Goal: Task Accomplishment & Management: Use online tool/utility

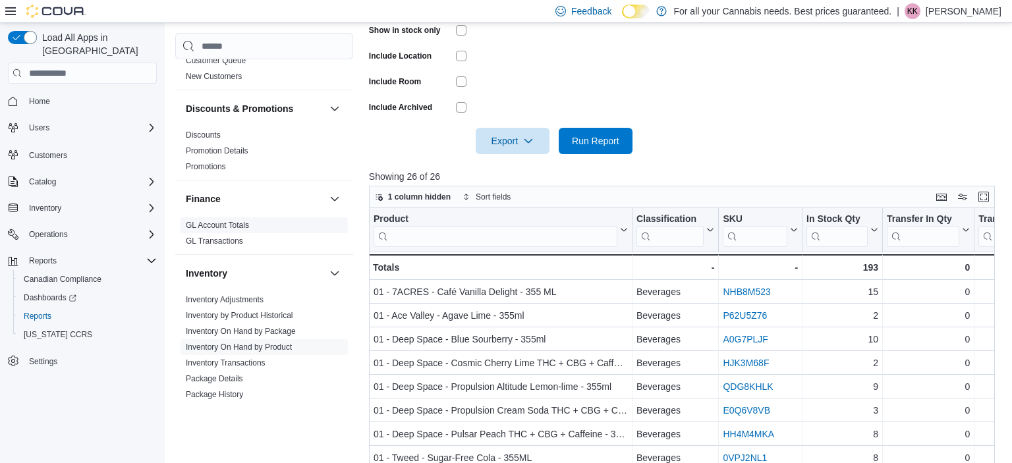
scroll to position [906, 0]
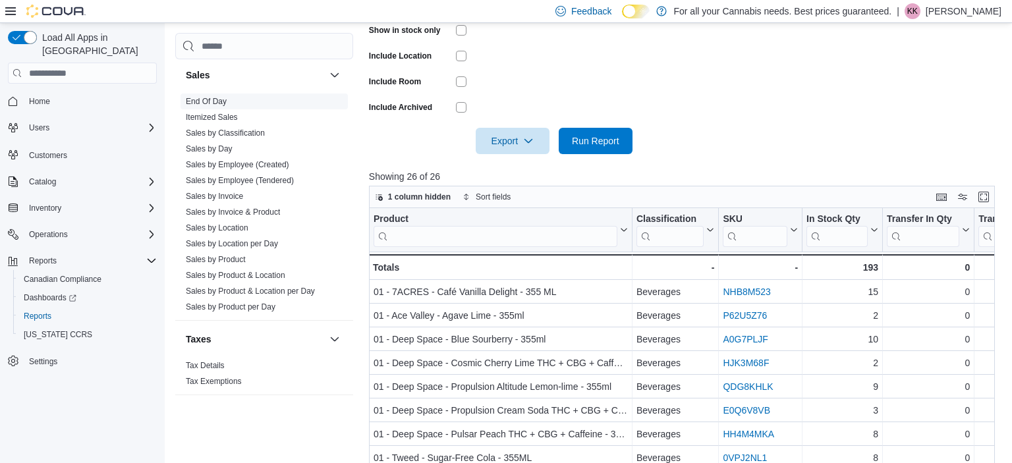
click at [214, 97] on link "End Of Day" at bounding box center [206, 101] width 41 height 9
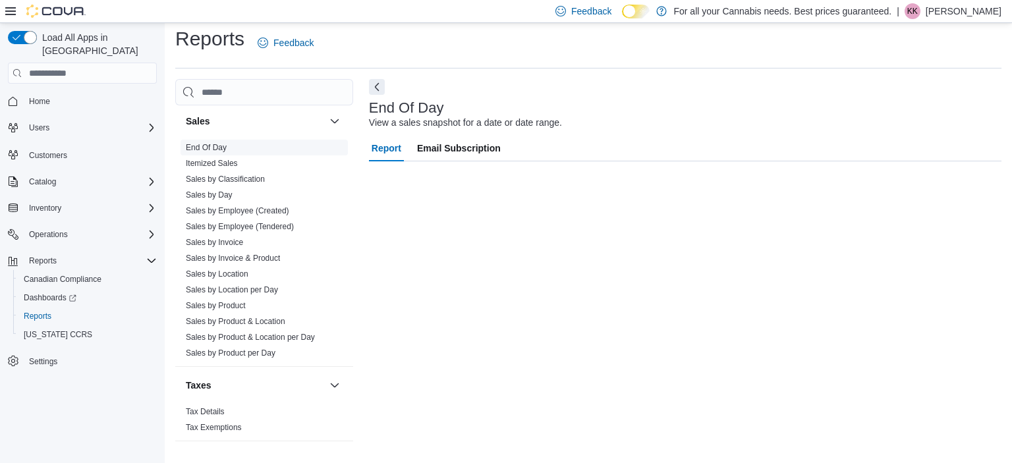
scroll to position [8, 0]
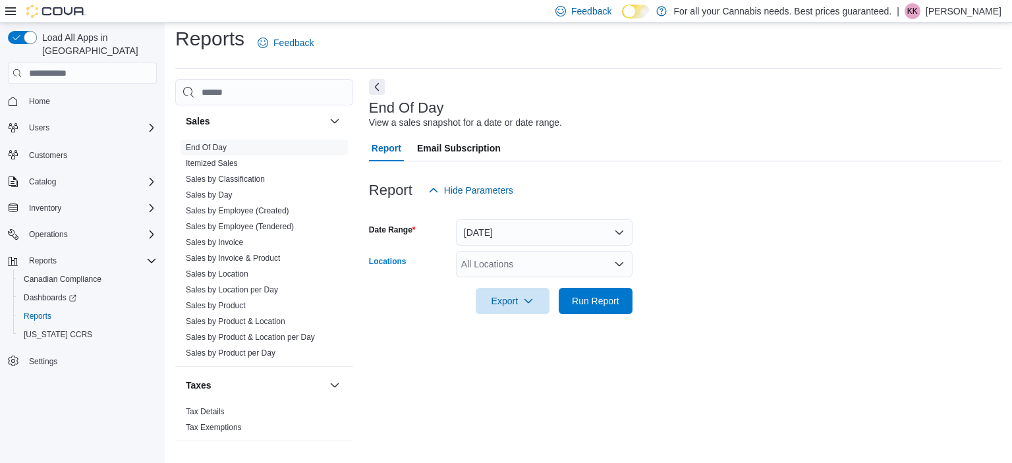
click at [509, 273] on div "All Locations" at bounding box center [544, 264] width 177 height 26
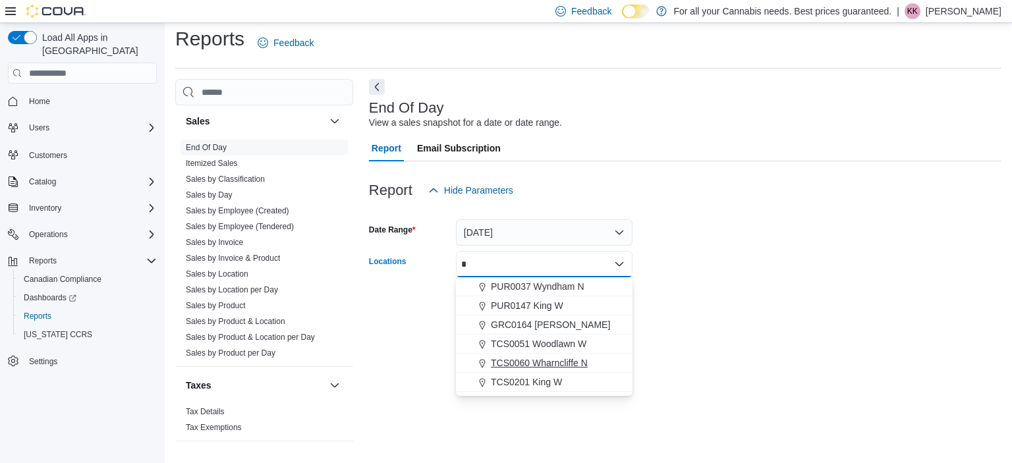
type input "*"
click at [541, 361] on span "TCS0060 Wharncliffe N" at bounding box center [539, 363] width 97 height 13
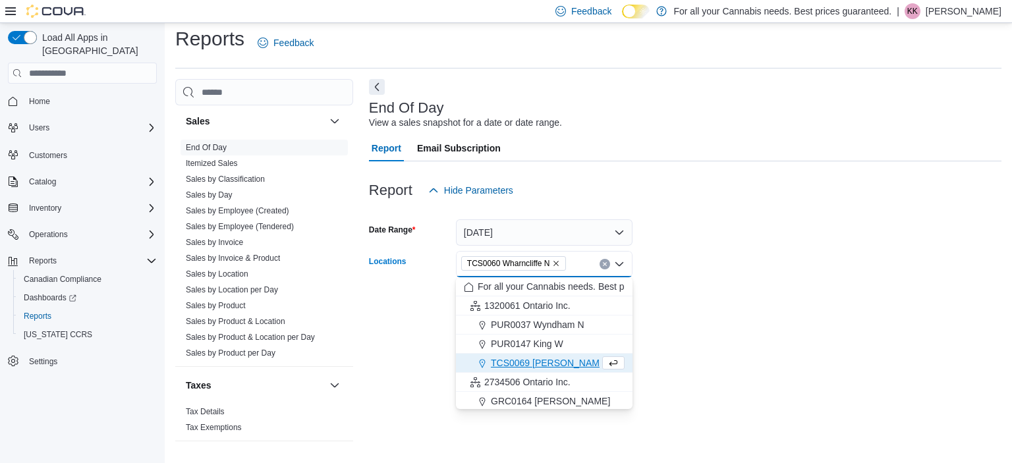
click at [721, 339] on div "End Of Day View a sales snapshot for a date or date range. Report Email Subscri…" at bounding box center [685, 266] width 633 height 374
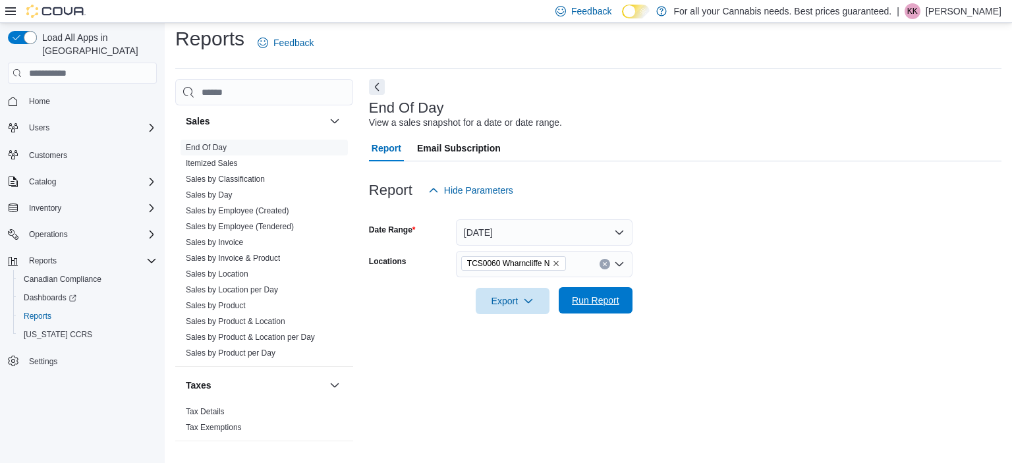
click at [621, 310] on span "Run Report" at bounding box center [596, 300] width 58 height 26
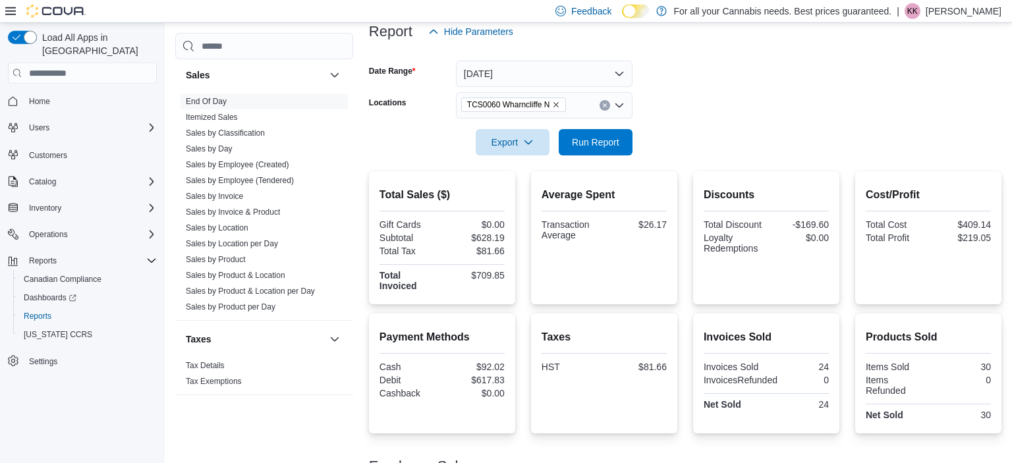
scroll to position [263, 0]
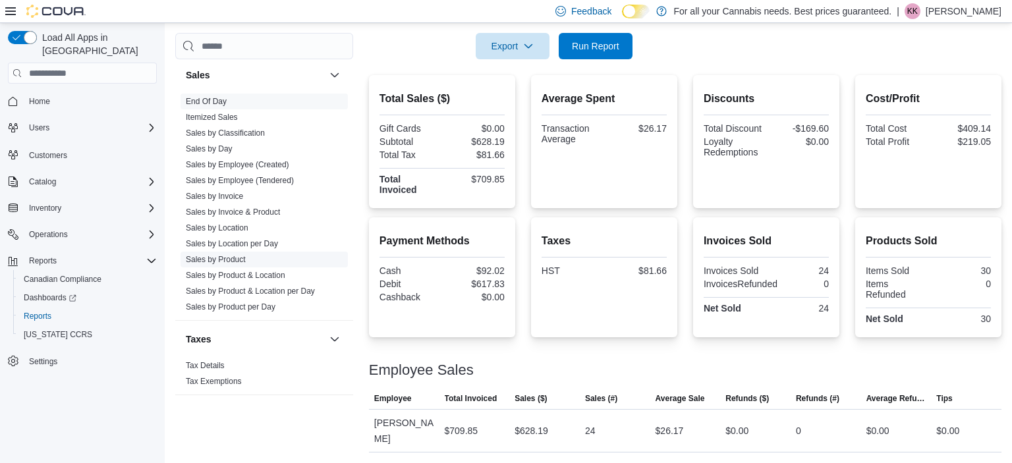
click at [204, 257] on link "Sales by Product" at bounding box center [216, 259] width 60 height 9
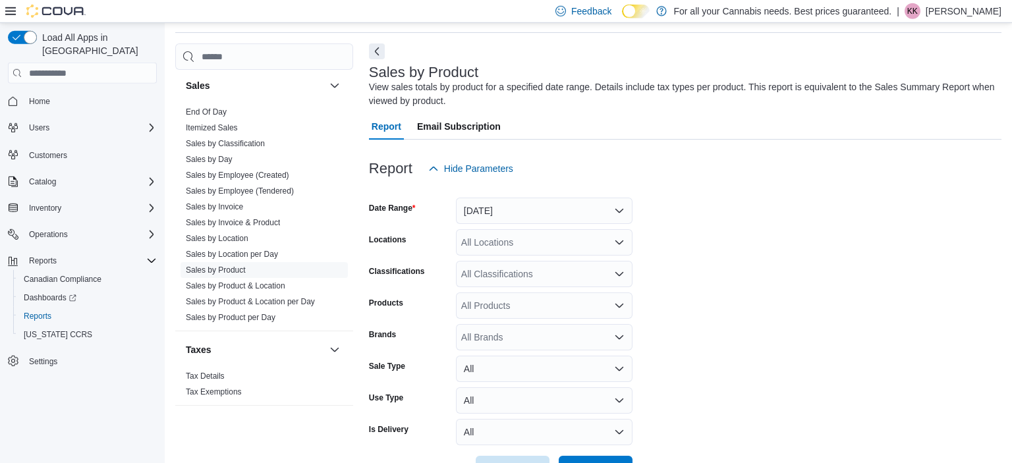
scroll to position [44, 0]
click at [496, 216] on button "[DATE]" at bounding box center [544, 210] width 177 height 26
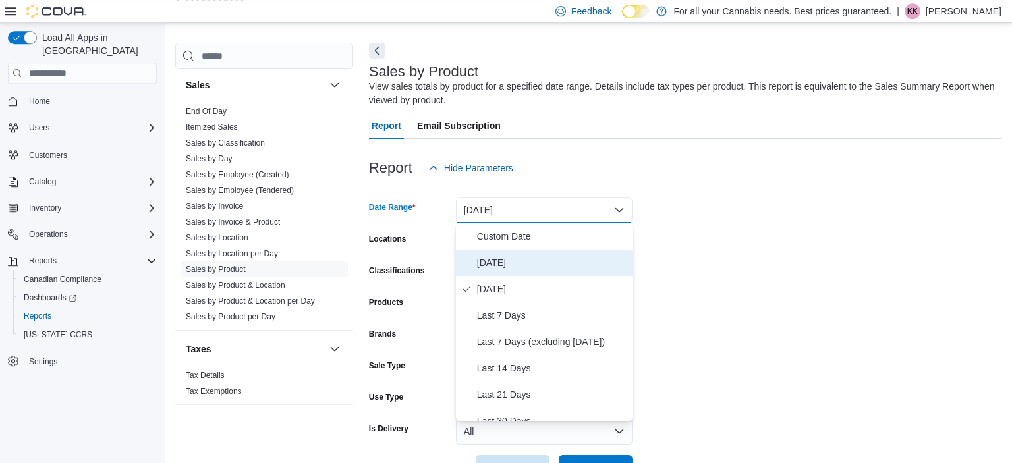
click at [511, 261] on span "[DATE]" at bounding box center [552, 263] width 150 height 16
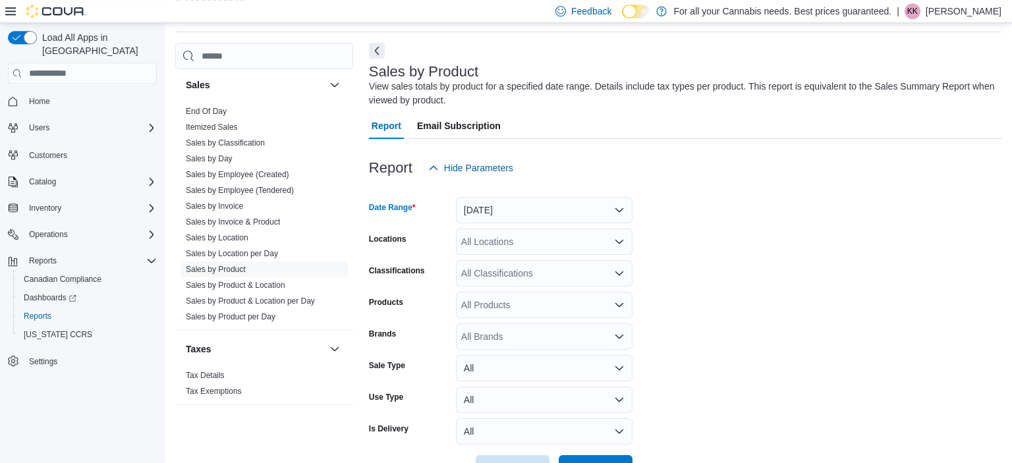
click at [497, 232] on div "All Locations" at bounding box center [544, 242] width 177 height 26
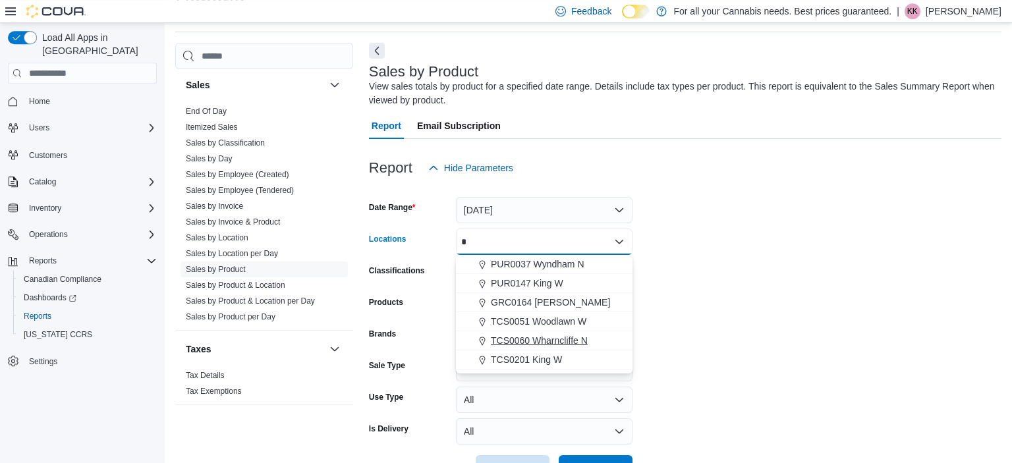
type input "*"
click at [564, 343] on span "TCS0060 Wharncliffe N" at bounding box center [539, 340] width 97 height 13
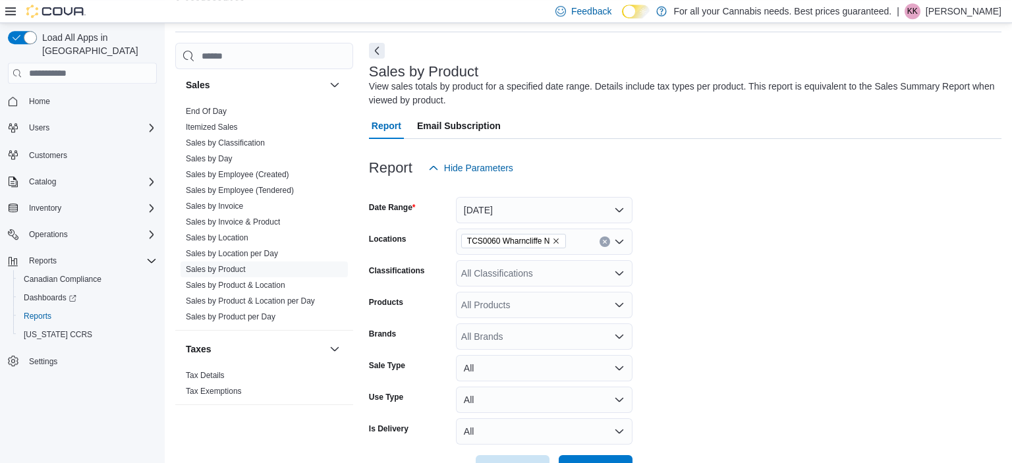
click at [705, 341] on form "Date Range [DATE] Locations TCS0060 Wharncliffe N Classifications All Classific…" at bounding box center [685, 331] width 633 height 301
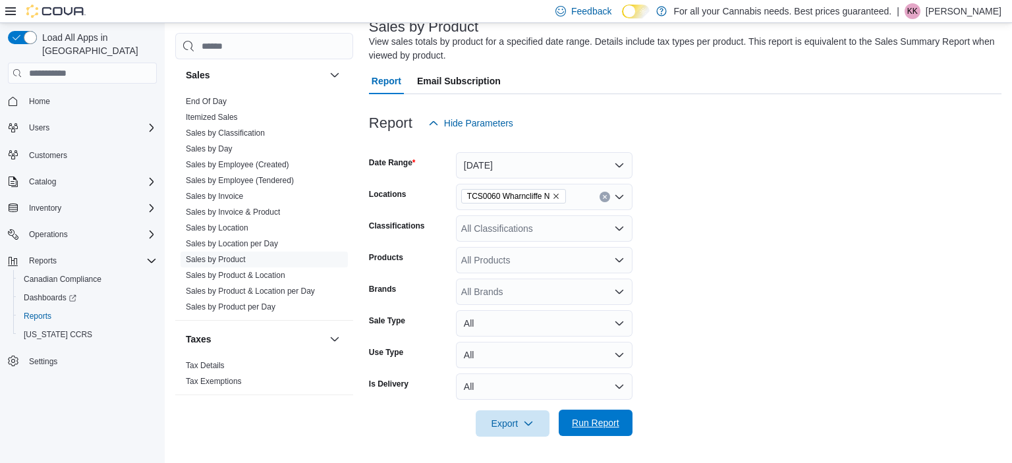
click at [605, 421] on span "Run Report" at bounding box center [595, 423] width 47 height 13
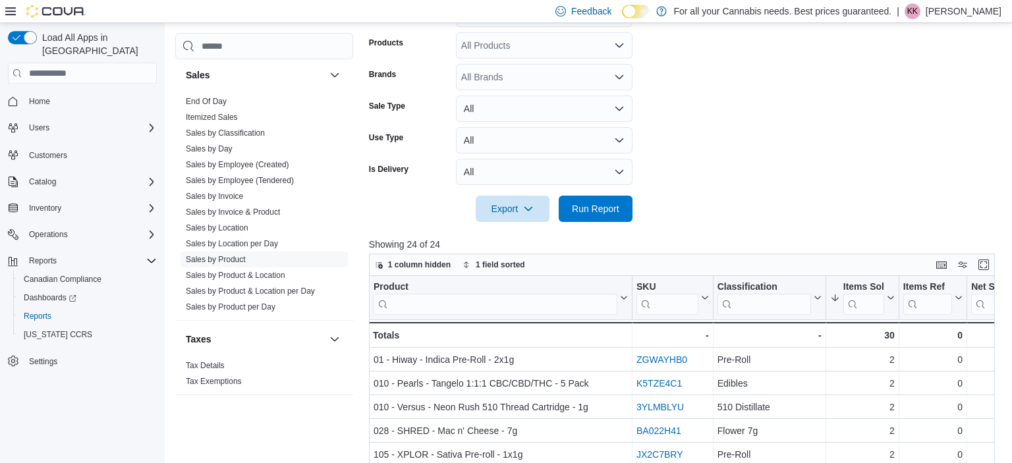
scroll to position [336, 0]
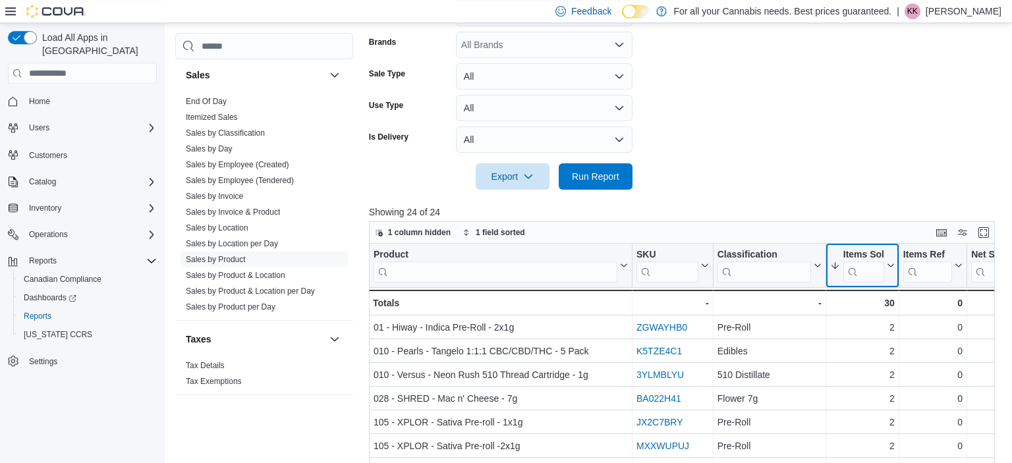
click at [887, 250] on button "Items Sold" at bounding box center [863, 266] width 65 height 34
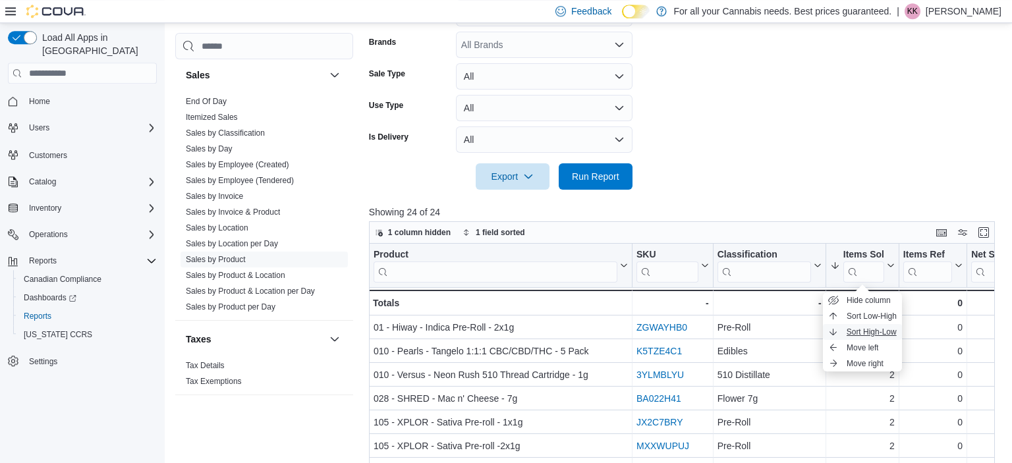
click at [883, 335] on span "Sort High-Low" at bounding box center [872, 332] width 50 height 11
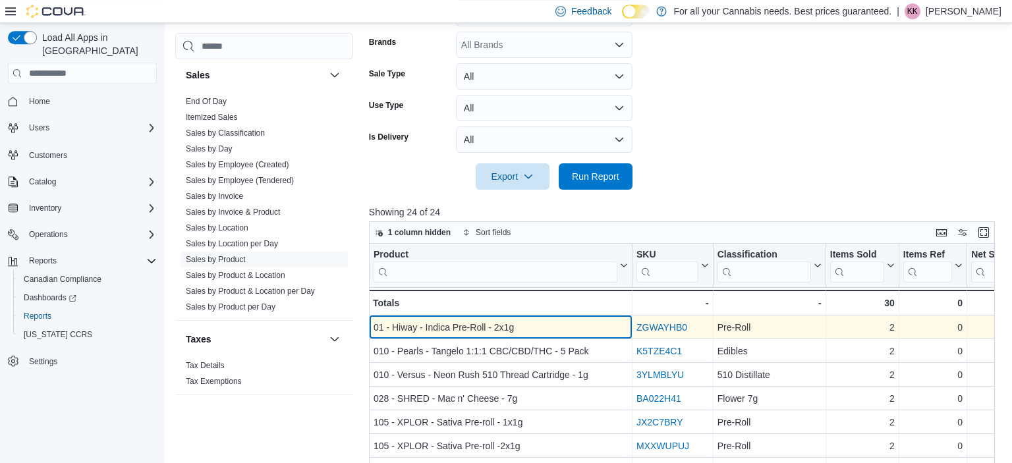
click at [456, 333] on div "01 - Hiway - Indica Pre-Roll - 2x1g" at bounding box center [501, 328] width 254 height 16
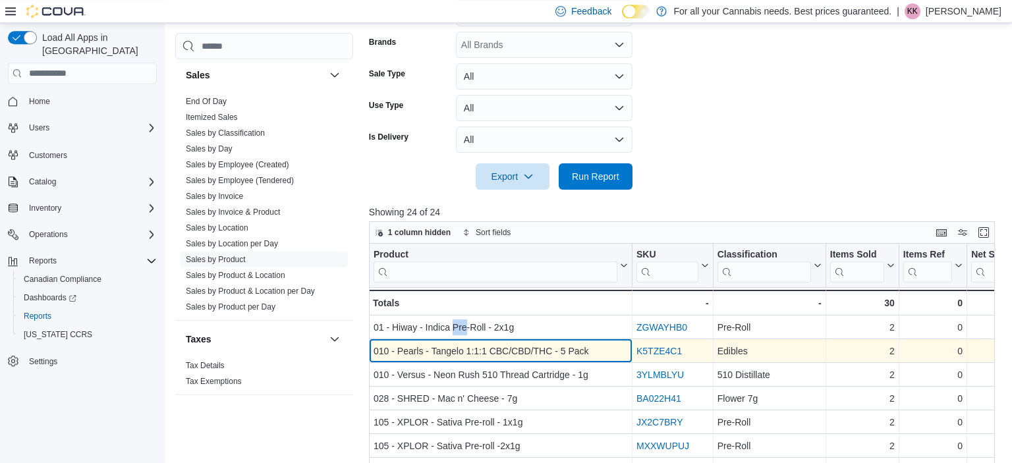
click at [516, 353] on div "010 - Pearls - Tangelo 1:1:1 CBC/CBD/THC - 5 Pack" at bounding box center [501, 351] width 254 height 16
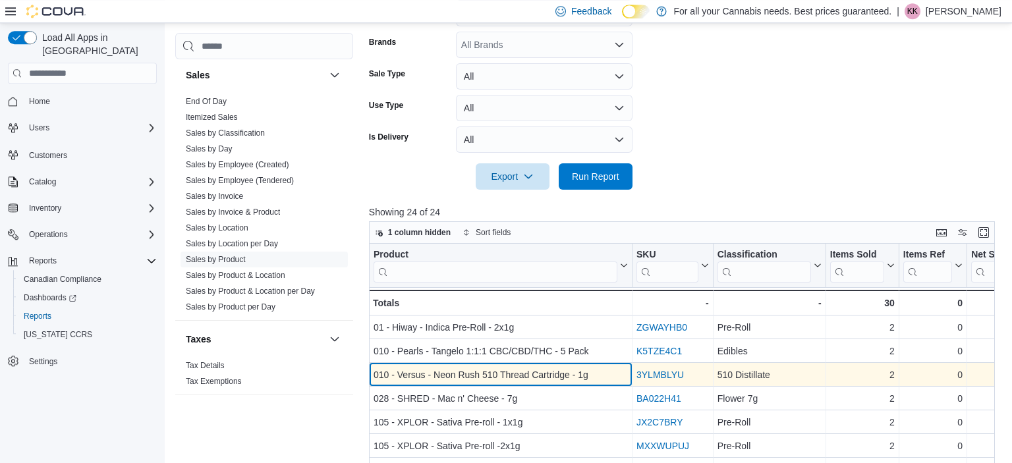
click at [512, 372] on div "010 - Versus - Neon Rush 510 Thread Cartridge - 1g" at bounding box center [501, 375] width 254 height 16
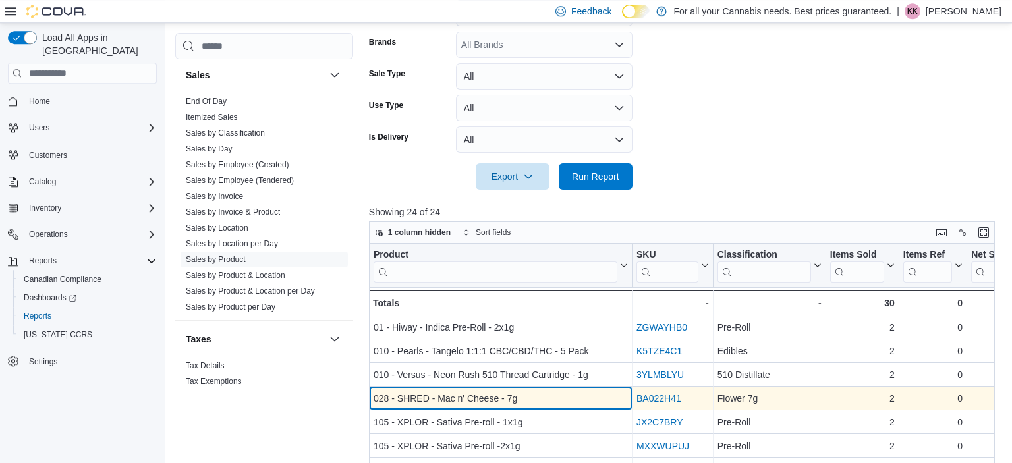
click at [462, 401] on div "028 - SHRED - Mac n' Cheese - 7g" at bounding box center [501, 399] width 254 height 16
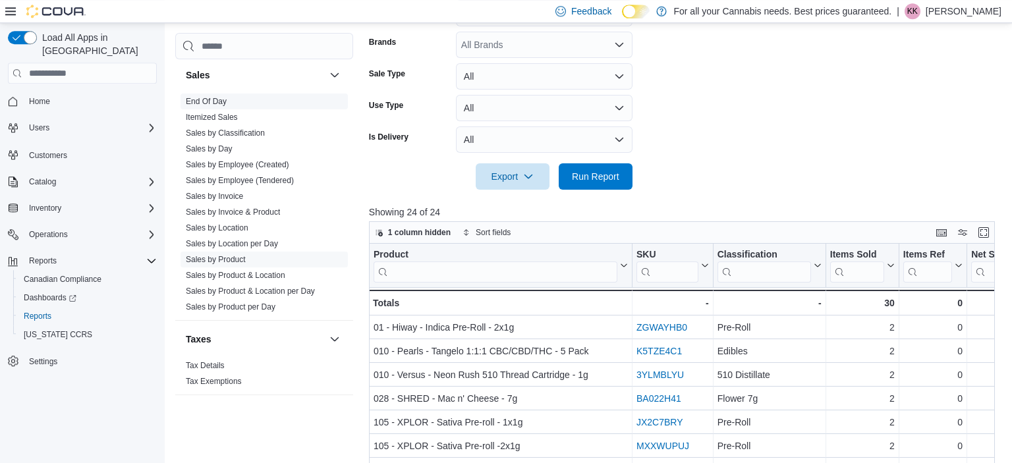
click at [239, 103] on span "End Of Day" at bounding box center [264, 102] width 167 height 16
click at [218, 102] on link "End Of Day" at bounding box center [206, 101] width 41 height 9
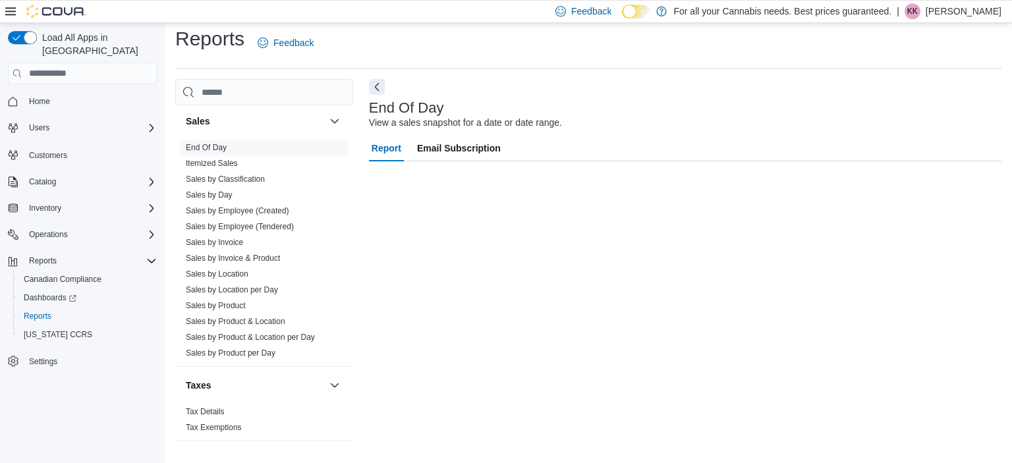
scroll to position [8, 0]
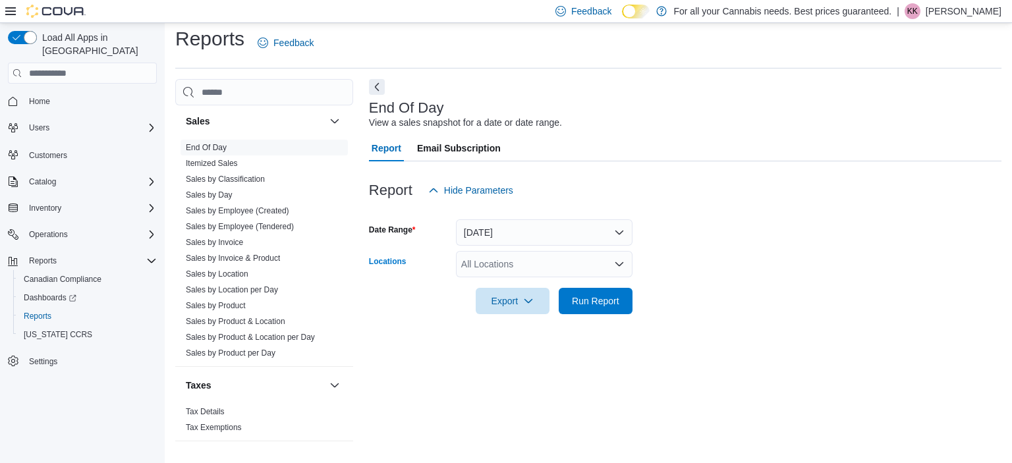
click at [493, 260] on div "All Locations" at bounding box center [544, 264] width 177 height 26
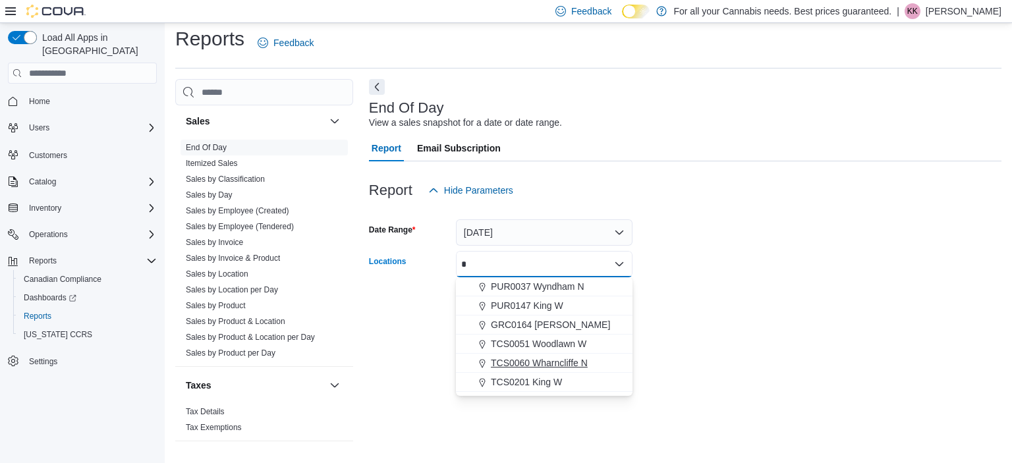
type input "*"
click at [573, 361] on span "TCS0060 Wharncliffe N" at bounding box center [539, 363] width 97 height 13
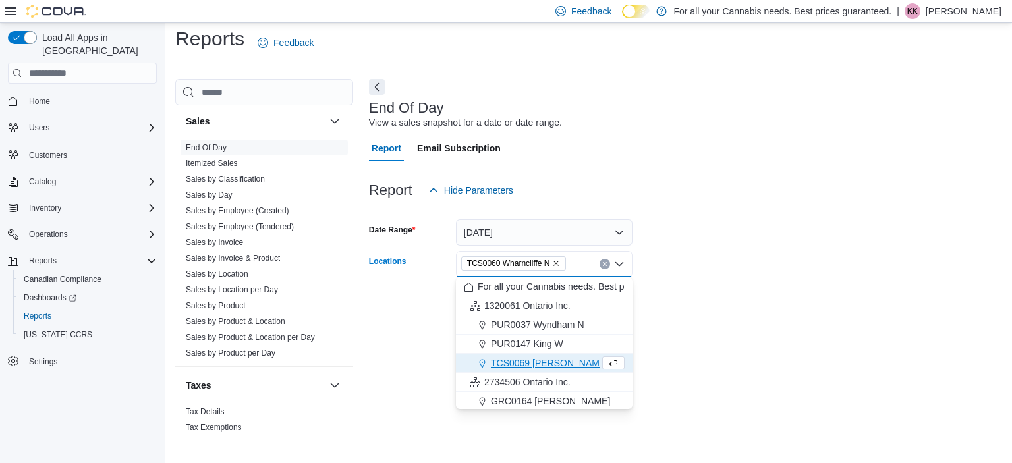
click at [731, 323] on div at bounding box center [685, 322] width 633 height 16
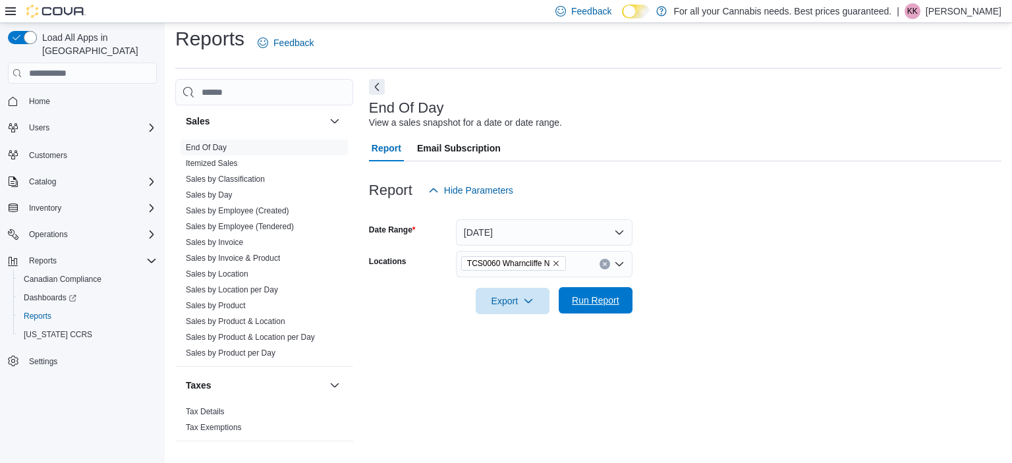
click at [608, 312] on span "Run Report" at bounding box center [596, 300] width 58 height 26
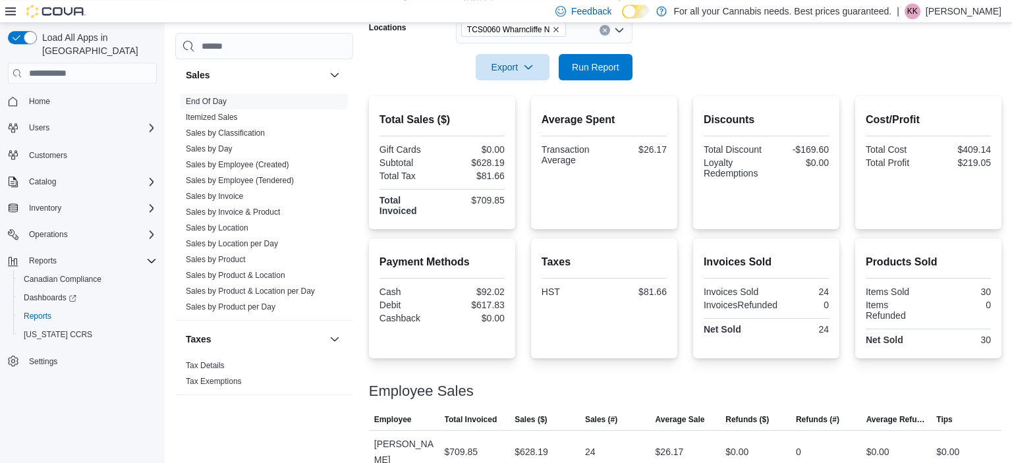
scroll to position [263, 0]
